Goal: Transaction & Acquisition: Purchase product/service

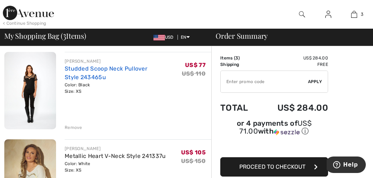
scroll to position [140, 0]
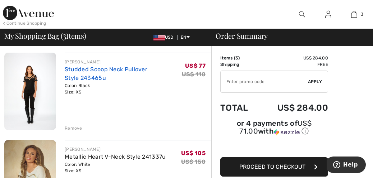
click at [96, 69] on link "Studded Scoop Neck Pullover Style 243465u" at bounding box center [106, 73] width 83 height 15
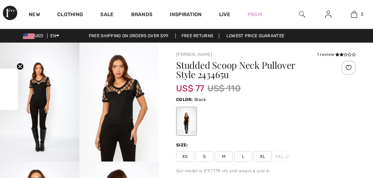
checkbox input "true"
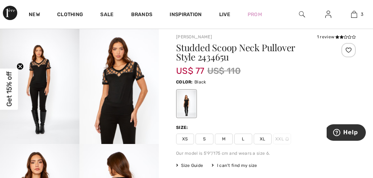
scroll to position [17, 0]
click at [123, 97] on img at bounding box center [118, 84] width 79 height 119
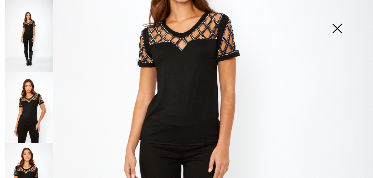
scroll to position [147, 0]
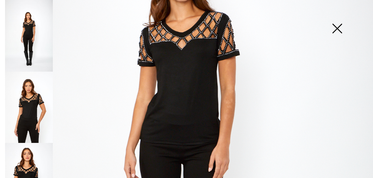
click at [337, 28] on img at bounding box center [337, 29] width 36 height 37
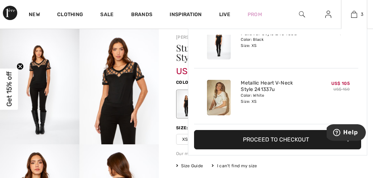
scroll to position [78, 0]
click at [267, 84] on link "Metallic Heart V-Neck Style 241337u" at bounding box center [276, 86] width 71 height 13
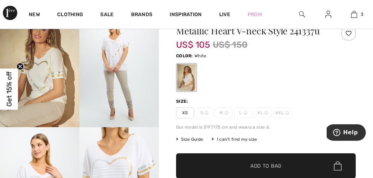
scroll to position [34, 0]
click at [188, 112] on span "XS" at bounding box center [185, 113] width 18 height 11
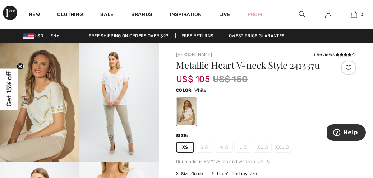
scroll to position [0, 0]
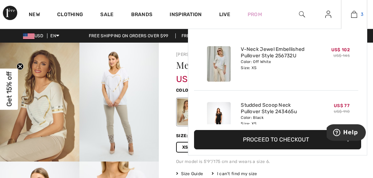
click at [353, 14] on img at bounding box center [354, 14] width 6 height 9
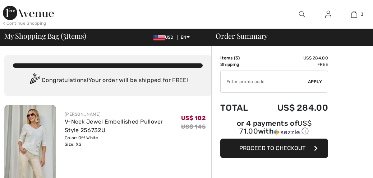
checkbox input "true"
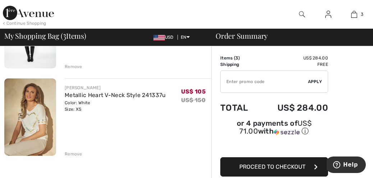
scroll to position [210, 0]
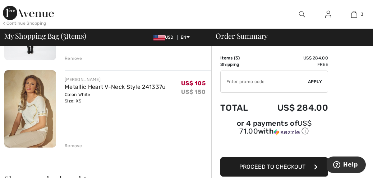
click at [69, 146] on div "Remove" at bounding box center [74, 146] width 18 height 6
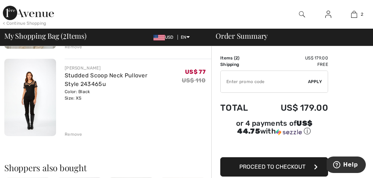
scroll to position [135, 0]
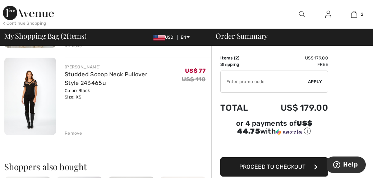
click at [288, 167] on span "Proceed to Checkout" at bounding box center [272, 167] width 66 height 7
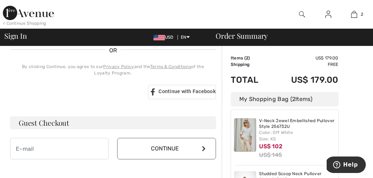
scroll to position [163, 0]
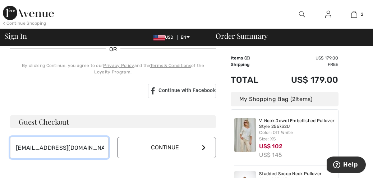
type input "[EMAIL_ADDRESS][DOMAIN_NAME]"
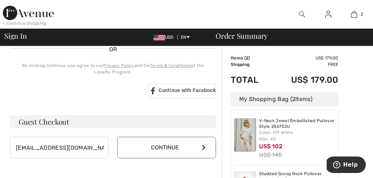
drag, startPoint x: 167, startPoint y: 147, endPoint x: 163, endPoint y: 140, distance: 8.2
click at [167, 145] on button "Continue" at bounding box center [166, 148] width 98 height 22
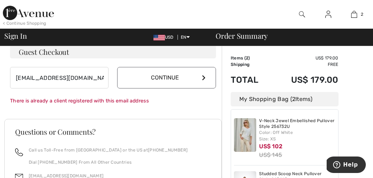
scroll to position [234, 0]
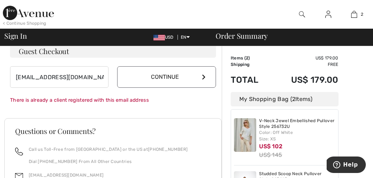
click at [202, 76] on icon at bounding box center [204, 77] width 4 height 6
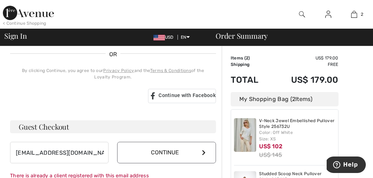
scroll to position [158, 0]
click at [56, 130] on h3 "Guest Checkout" at bounding box center [113, 127] width 206 height 13
click at [181, 93] on div "Continue with Facebook" at bounding box center [182, 96] width 68 height 14
